Goal: Task Accomplishment & Management: Use online tool/utility

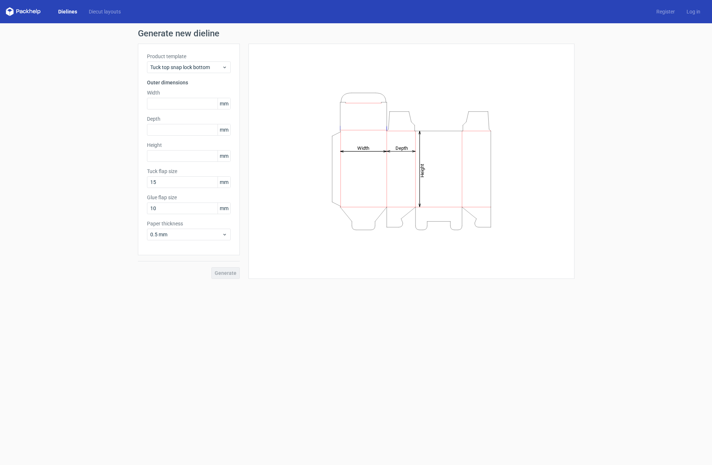
click at [66, 11] on link "Dielines" at bounding box center [67, 11] width 31 height 7
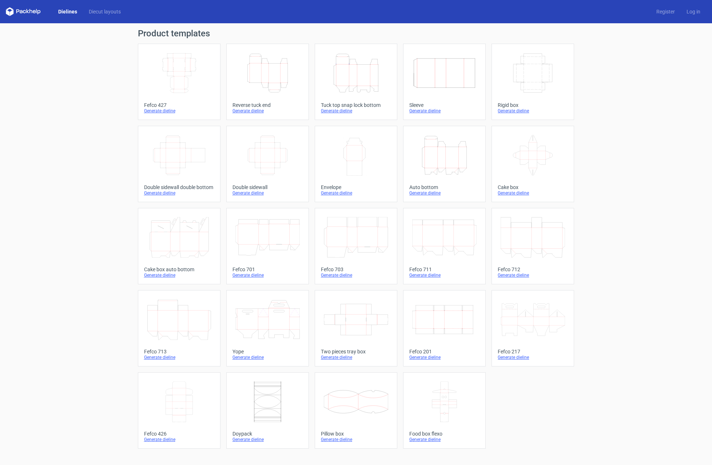
click at [195, 78] on icon "Width Depth Height" at bounding box center [179, 73] width 64 height 41
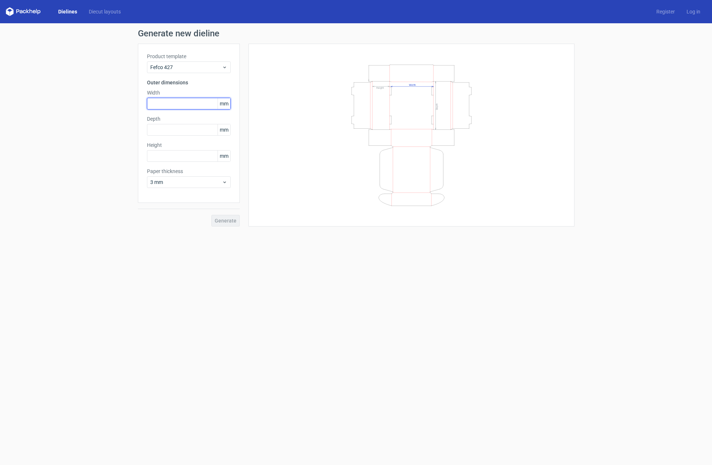
click at [178, 105] on input "text" at bounding box center [189, 104] width 84 height 12
type input "130"
type input "110"
type input "70"
click at [225, 182] on icon at bounding box center [224, 182] width 5 height 6
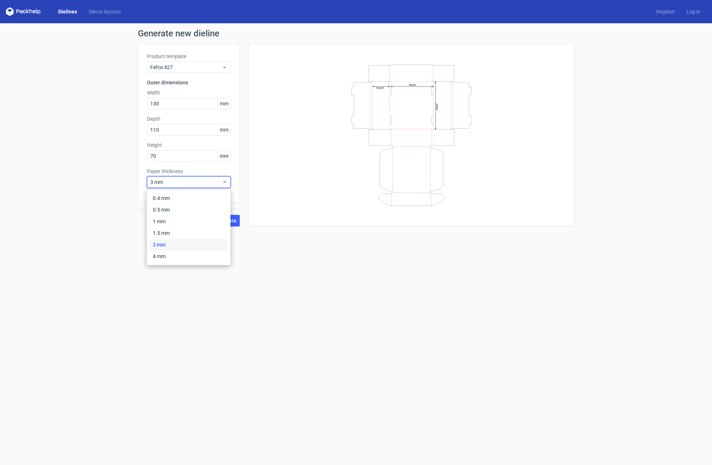
click at [165, 246] on div "3 mm" at bounding box center [189, 245] width 78 height 12
click at [182, 182] on span "3 mm" at bounding box center [186, 182] width 72 height 7
click at [163, 244] on div "3 mm" at bounding box center [189, 245] width 78 height 12
click at [228, 220] on span "Generate" at bounding box center [226, 220] width 22 height 5
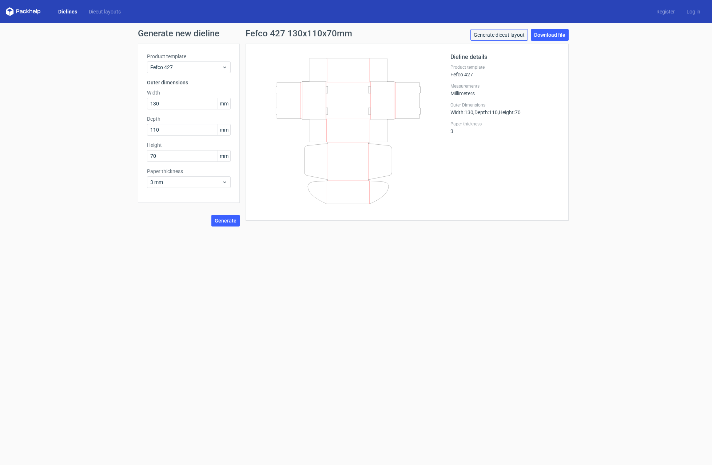
click at [514, 35] on link "Generate diecut layout" at bounding box center [498, 35] width 57 height 12
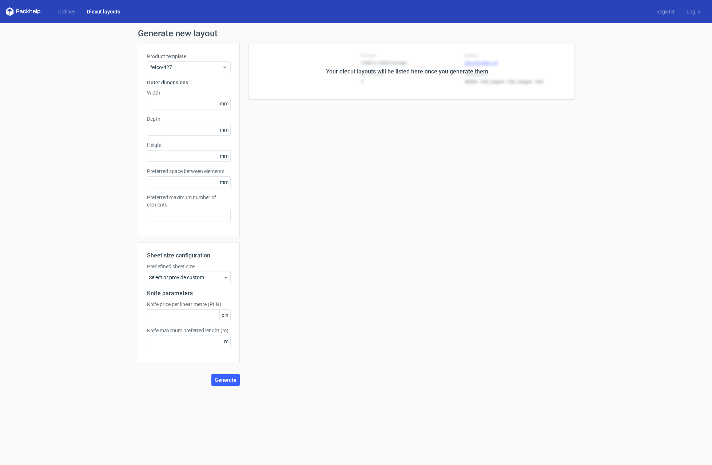
type input "130"
type input "110"
type input "70"
type input "5"
type input "48"
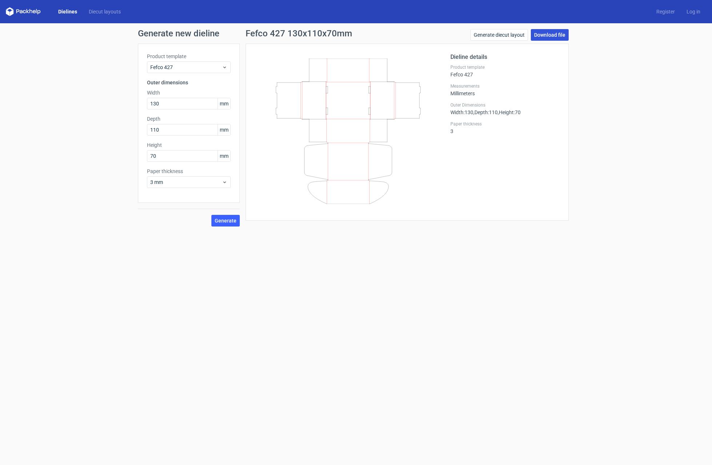
click at [552, 35] on link "Download file" at bounding box center [549, 35] width 38 height 12
